Goal: Information Seeking & Learning: Learn about a topic

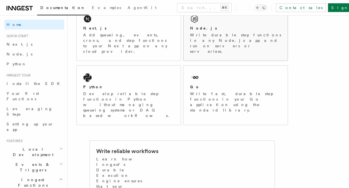
scroll to position [107, 0]
click at [219, 46] on div "Node.js Write durable step functions in any Node.js app and run on servers or s…" at bounding box center [236, 34] width 104 height 54
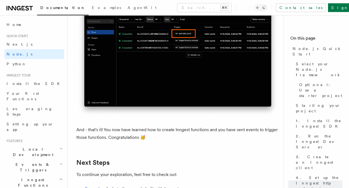
scroll to position [3329, 0]
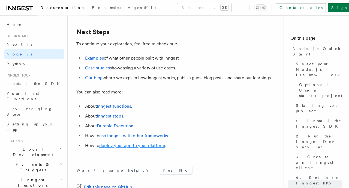
click at [151, 148] on link "deploy your app to your platform" at bounding box center [132, 145] width 66 height 5
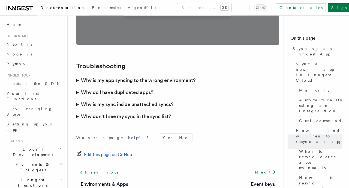
scroll to position [1584, 0]
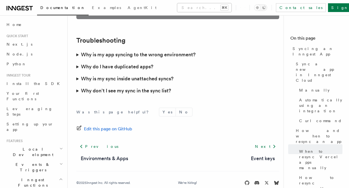
click at [201, 9] on button "Search... ⌘K" at bounding box center [204, 7] width 54 height 9
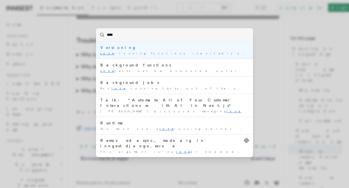
type input "****"
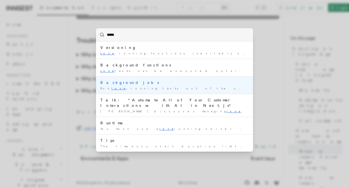
click at [136, 87] on div "Run long -running tasks out of the critical path of …" at bounding box center [174, 88] width 148 height 4
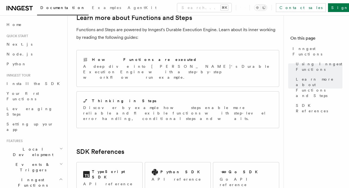
scroll to position [464, 0]
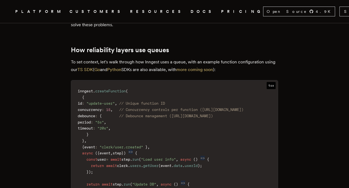
scroll to position [678, 0]
